Goal: Check status: Check status

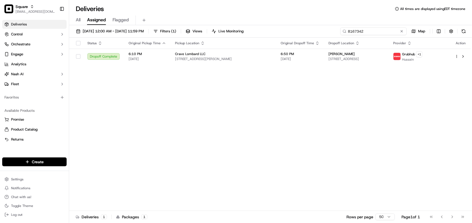
drag, startPoint x: 390, startPoint y: 33, endPoint x: 319, endPoint y: 33, distance: 71.0
click at [269, 33] on div "09/15/2025 12:00 AM - 09/21/2025 11:59 PM Filters ( 1 ) Views Live Monitoring 8…" at bounding box center [270, 32] width 403 height 10
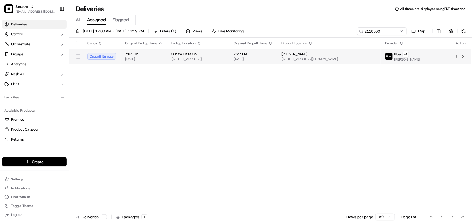
click at [269, 55] on div "Melinda Dore" at bounding box center [328, 54] width 95 height 4
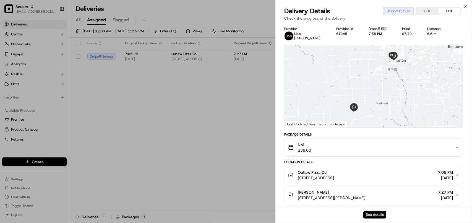
click at [269, 216] on button "See details" at bounding box center [374, 215] width 23 height 8
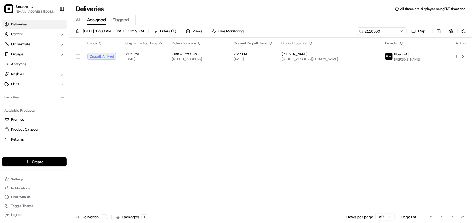
click at [187, 151] on div "Status Original Pickup Time Pickup Location Original Dropoff Time Dropoff Locat…" at bounding box center [270, 124] width 402 height 173
click at [269, 32] on input "2110500" at bounding box center [373, 31] width 66 height 8
click at [269, 31] on input "2110500" at bounding box center [373, 31] width 66 height 8
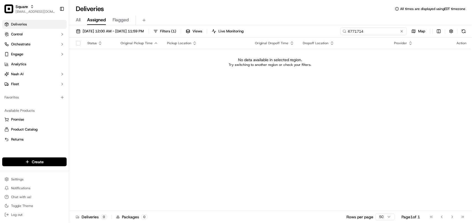
click at [269, 30] on input "6771714" at bounding box center [373, 31] width 66 height 8
click at [79, 19] on span "All" at bounding box center [78, 20] width 5 height 7
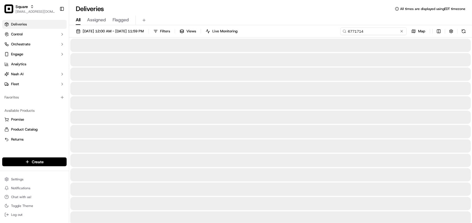
click at [269, 33] on input "6771714" at bounding box center [373, 31] width 66 height 8
drag, startPoint x: 358, startPoint y: 31, endPoint x: 393, endPoint y: 32, distance: 34.8
click at [269, 32] on input "6771714" at bounding box center [373, 31] width 66 height 8
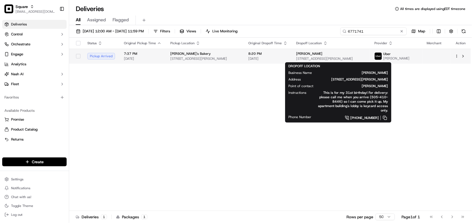
type input "6771741"
click at [269, 57] on span "[STREET_ADDRESS][PERSON_NAME]" at bounding box center [330, 58] width 69 height 4
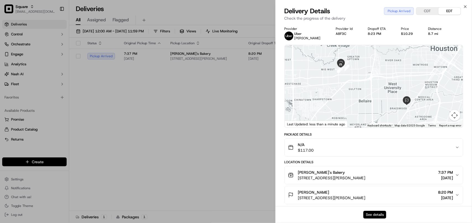
click at [269, 212] on button "See details" at bounding box center [374, 215] width 23 height 8
drag, startPoint x: 157, startPoint y: 99, endPoint x: 156, endPoint y: 95, distance: 3.9
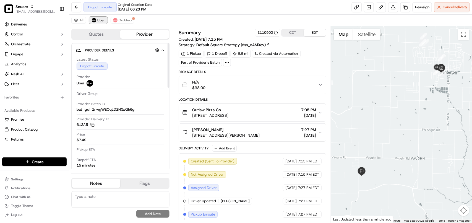
click at [99, 22] on span "Uber" at bounding box center [100, 20] width 7 height 4
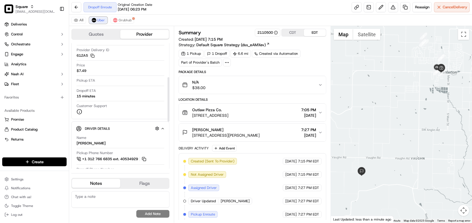
scroll to position [138, 0]
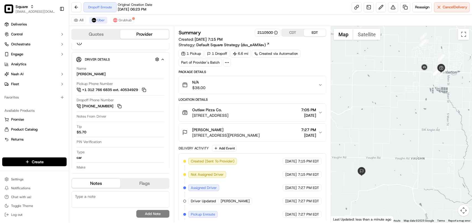
click at [103, 203] on textarea at bounding box center [120, 199] width 98 height 17
paste textarea "**Caller: Information: Merchant **Reason for calling: Provided wrong order **Re…"
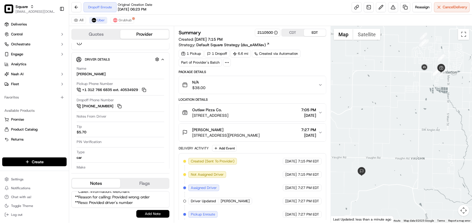
type textarea "**Caller: Information: Merchant **Reason for calling: Provided wrong order **Re…"
click at [141, 215] on button "Add Note" at bounding box center [152, 214] width 33 height 8
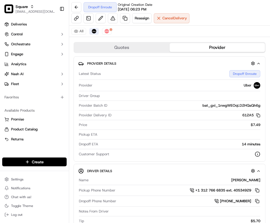
scroll to position [0, 0]
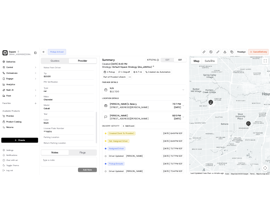
scroll to position [203, 0]
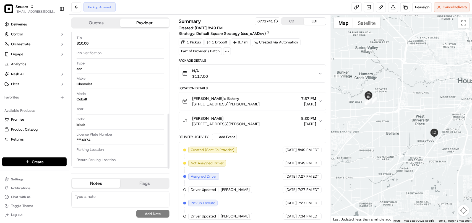
click at [85, 98] on div "Cobalt" at bounding box center [82, 99] width 11 height 5
copy div "Cobalt"
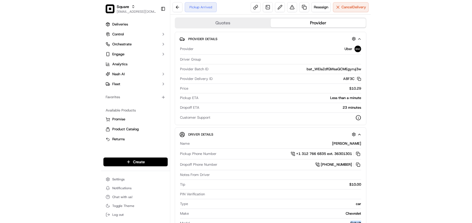
scroll to position [0, 0]
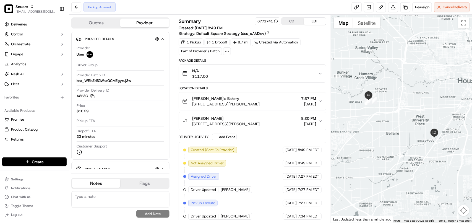
click at [101, 200] on textarea at bounding box center [120, 199] width 98 height 17
paste textarea "**Caller: Information: Merchant **Reason for calling: Car infomation **Reso: Pr…"
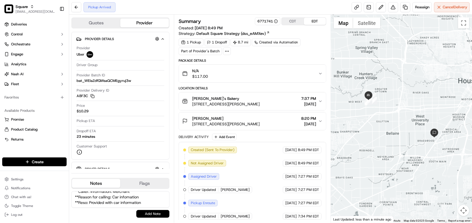
type textarea "**Caller: Information: Merchant **Reason for calling: Car infomation **Reso: Pr…"
drag, startPoint x: 151, startPoint y: 212, endPoint x: 169, endPoint y: 213, distance: 18.0
click at [151, 212] on button "Add Note" at bounding box center [152, 214] width 33 height 8
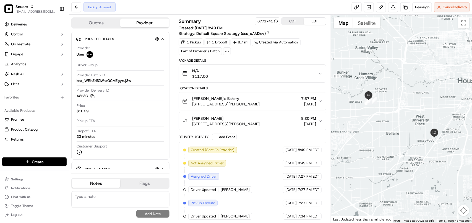
scroll to position [0, 0]
